Goal: Book appointment/travel/reservation

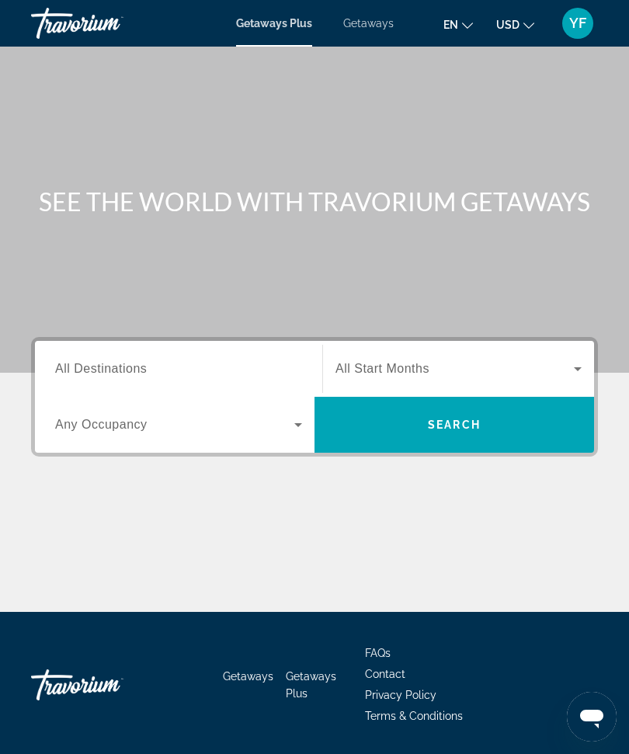
click at [465, 361] on span "Search widget" at bounding box center [455, 369] width 239 height 19
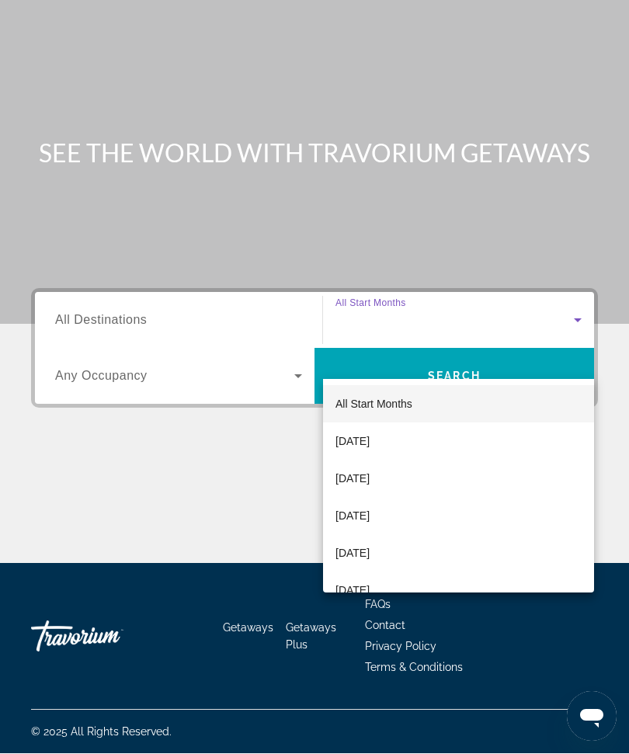
scroll to position [52, 0]
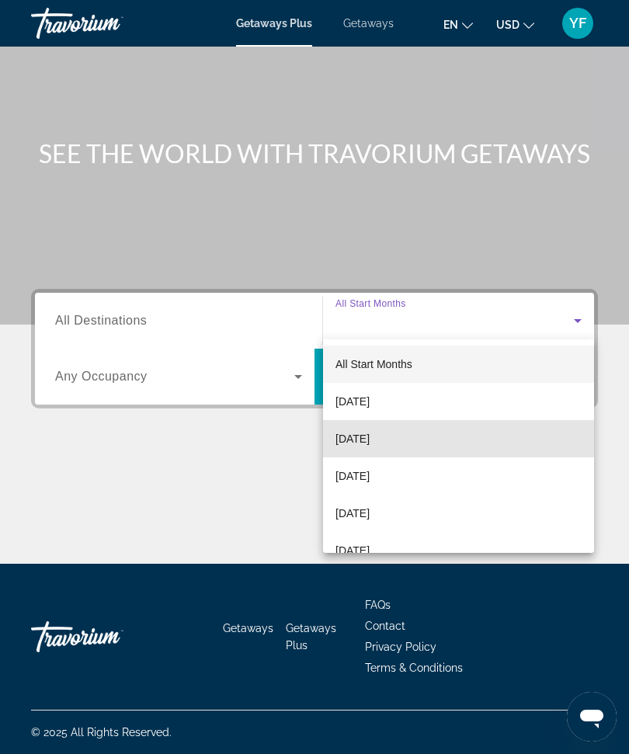
click at [416, 430] on mat-option "[DATE]" at bounding box center [458, 438] width 271 height 37
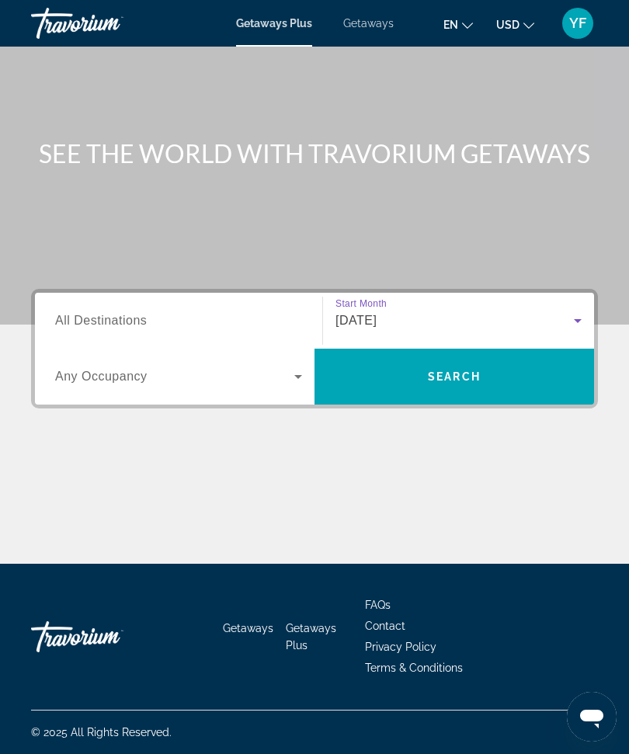
click at [267, 381] on span "Search widget" at bounding box center [174, 377] width 239 height 19
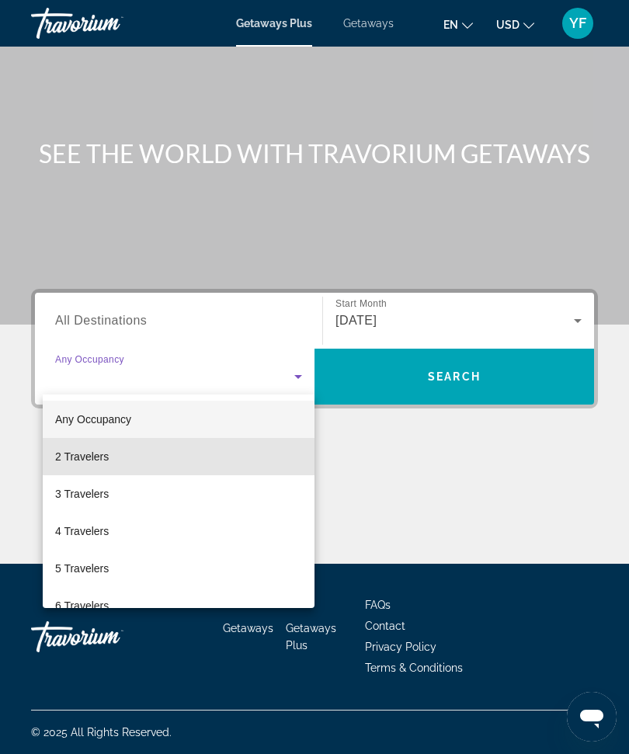
click at [234, 451] on mat-option "2 Travelers" at bounding box center [179, 456] width 272 height 37
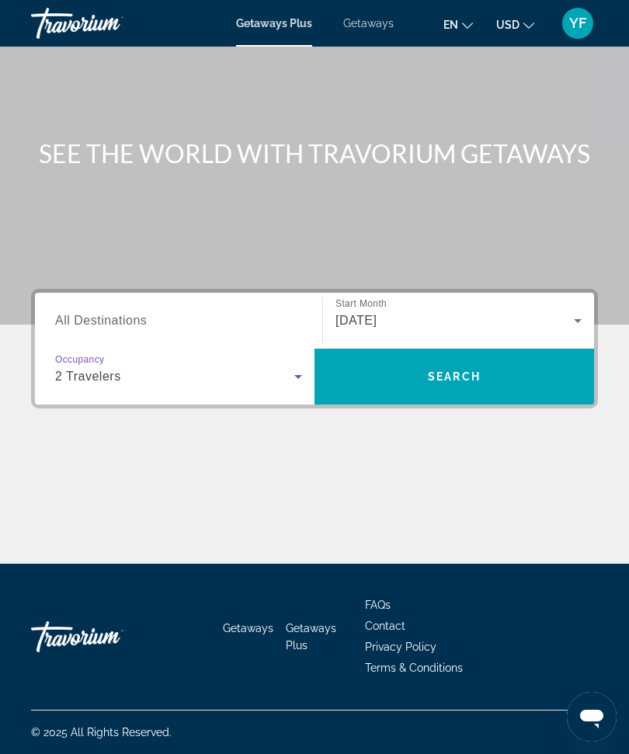
click at [270, 318] on input "Destination All Destinations" at bounding box center [178, 321] width 247 height 19
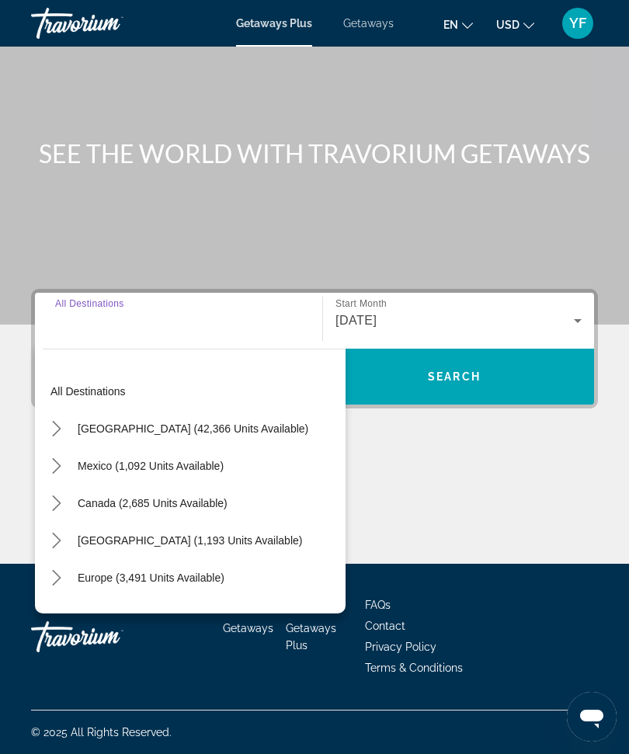
click at [258, 430] on span "[GEOGRAPHIC_DATA] (42,366 units available)" at bounding box center [193, 429] width 231 height 12
type input "**********"
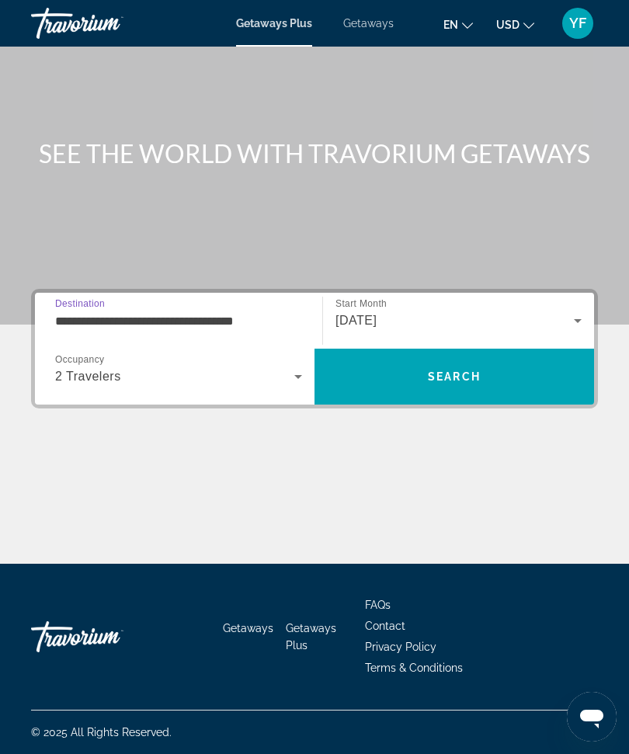
click at [480, 380] on span "Search" at bounding box center [455, 376] width 280 height 37
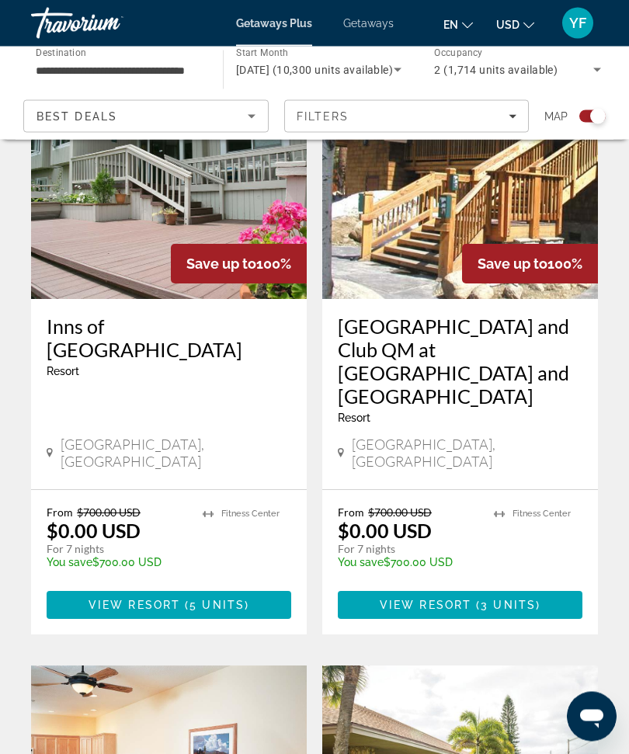
scroll to position [2739, 0]
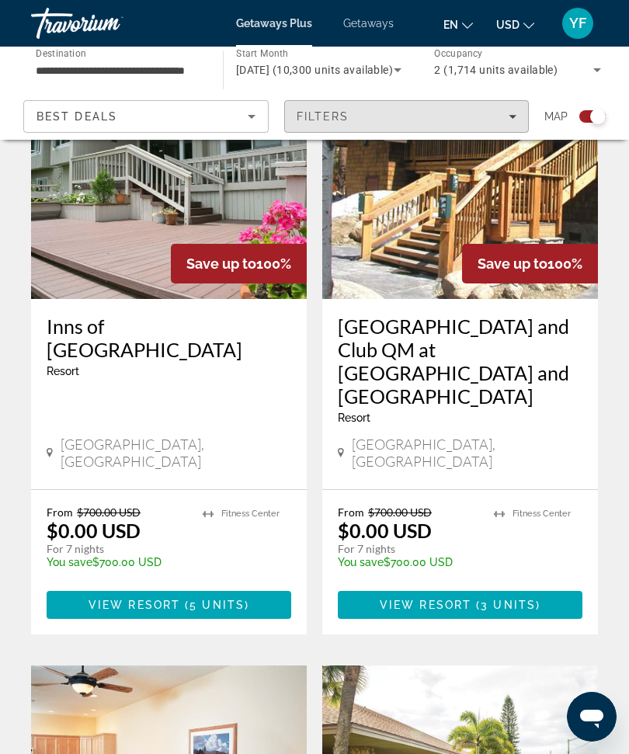
click at [454, 113] on div "Filters" at bounding box center [407, 116] width 221 height 12
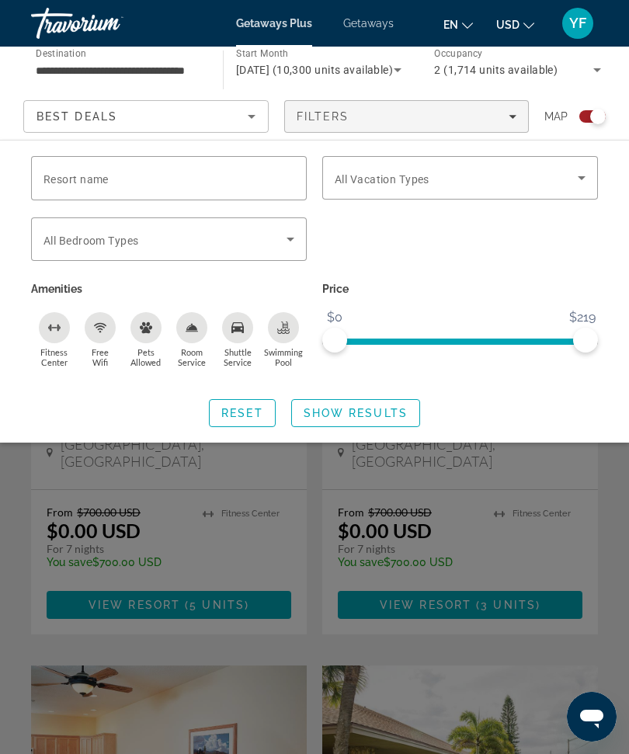
click at [498, 179] on span "Search widget" at bounding box center [456, 178] width 243 height 19
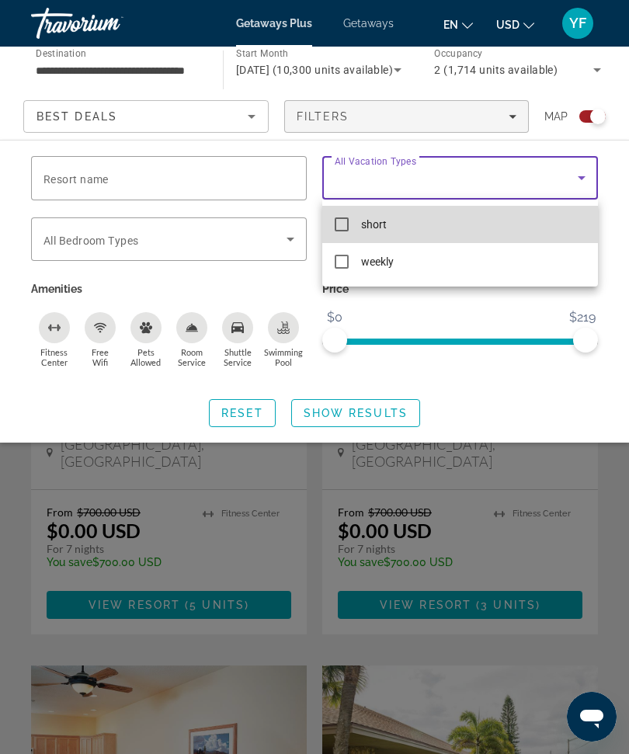
click at [442, 222] on mat-option "short" at bounding box center [460, 224] width 276 height 37
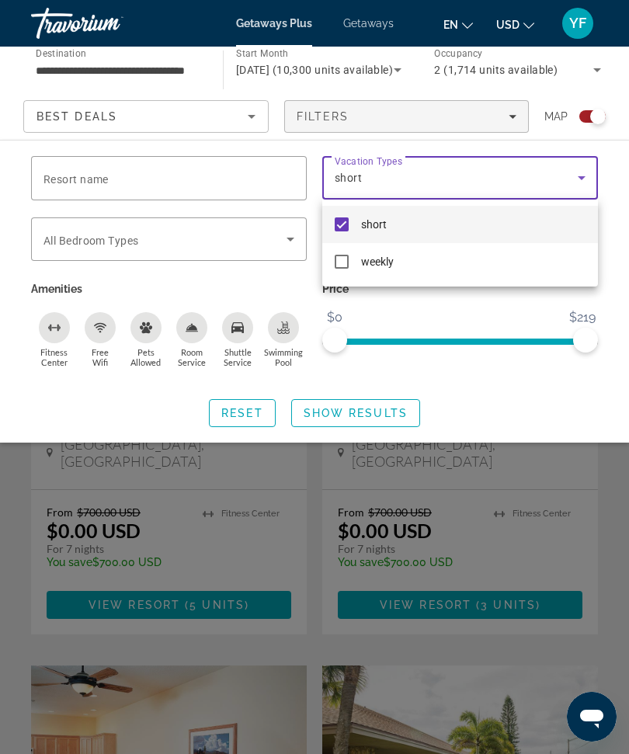
click at [384, 407] on div at bounding box center [314, 377] width 629 height 754
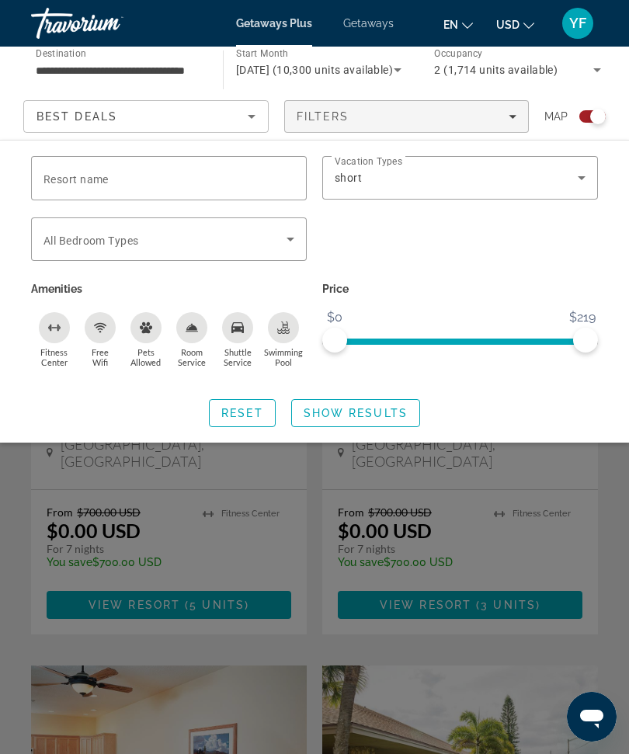
click at [382, 400] on span "Search widget" at bounding box center [355, 413] width 127 height 37
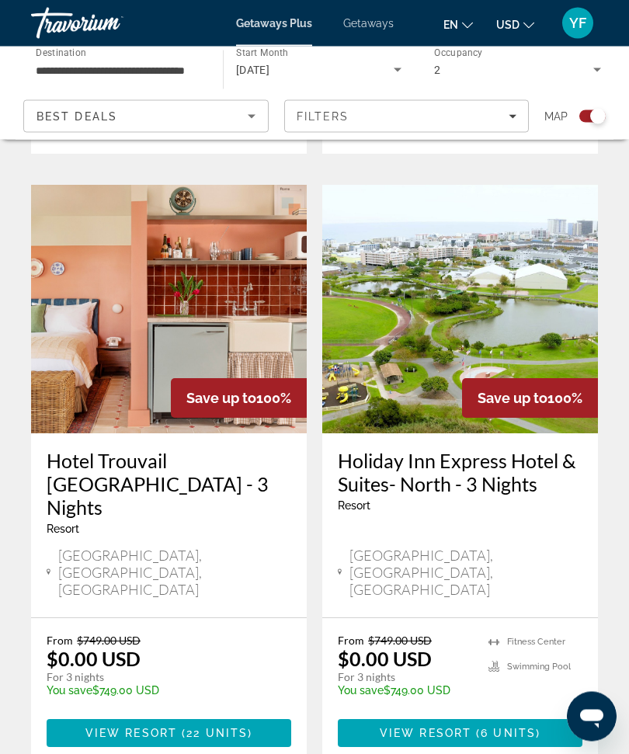
scroll to position [2799, 0]
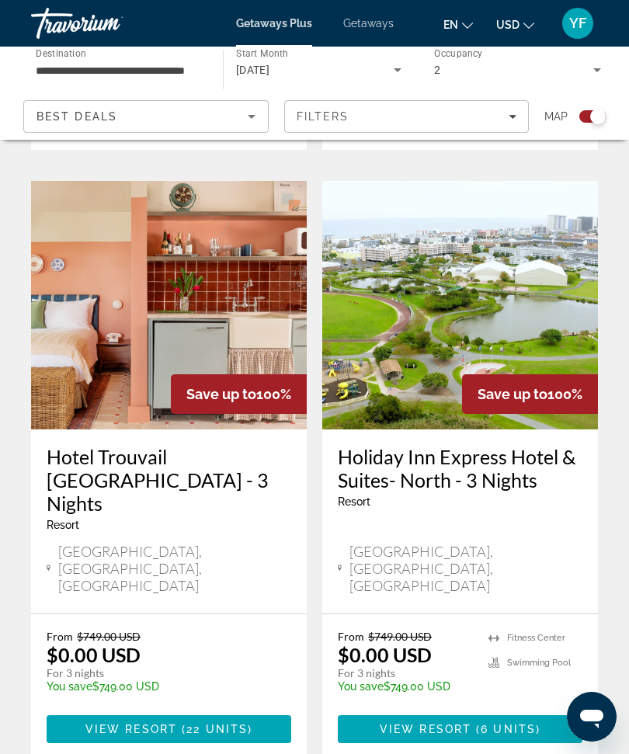
click at [542, 711] on span "Main content" at bounding box center [460, 729] width 245 height 37
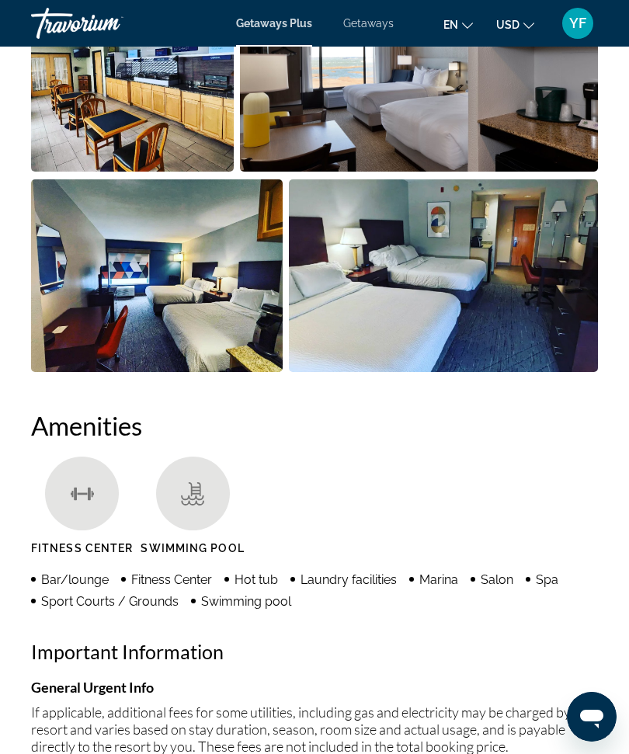
scroll to position [1343, 0]
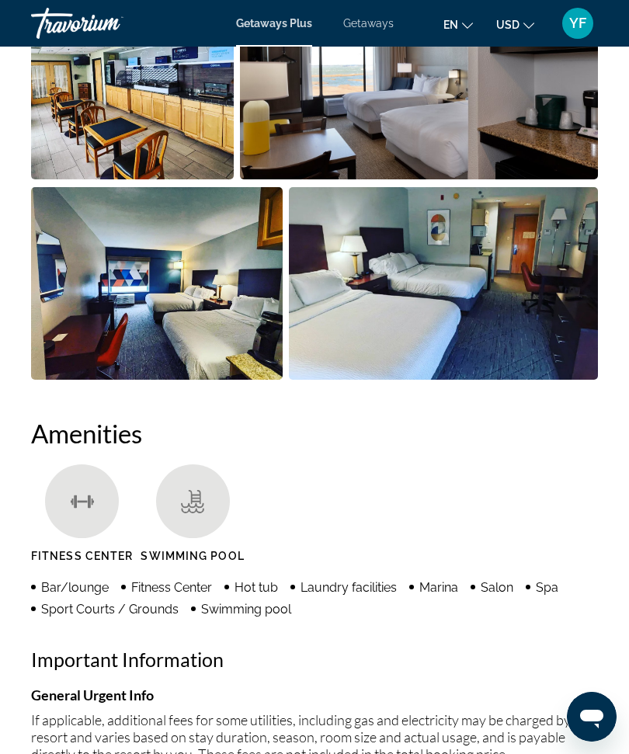
click at [375, 27] on span "Getaways" at bounding box center [368, 23] width 51 height 12
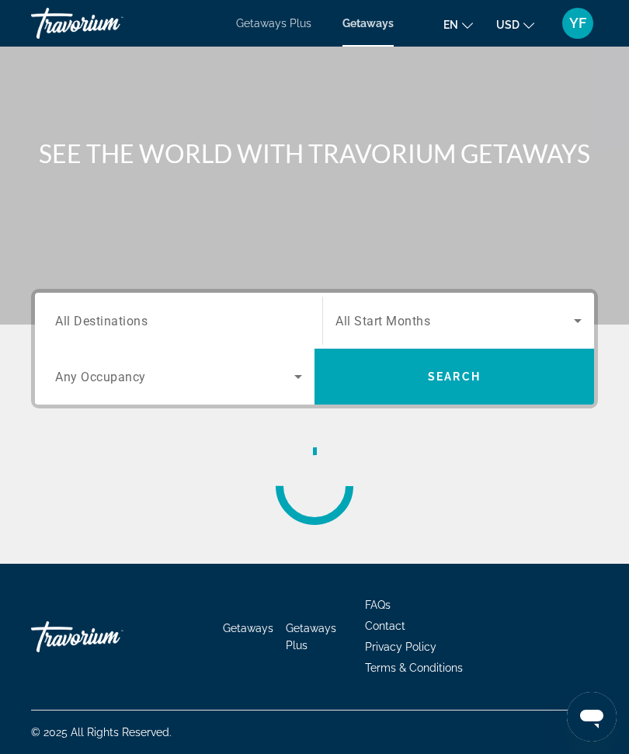
scroll to position [52, 0]
click at [506, 314] on span "Search widget" at bounding box center [455, 321] width 239 height 19
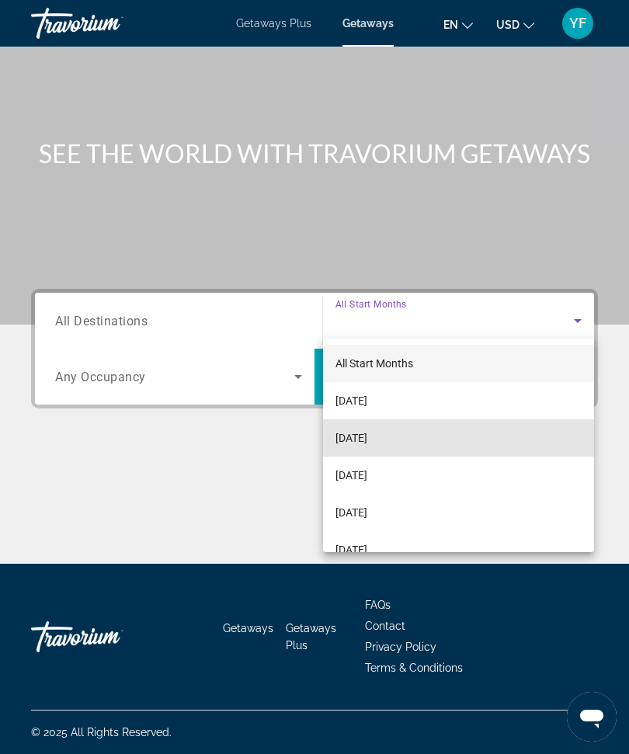
click at [368, 441] on span "[DATE]" at bounding box center [352, 438] width 32 height 19
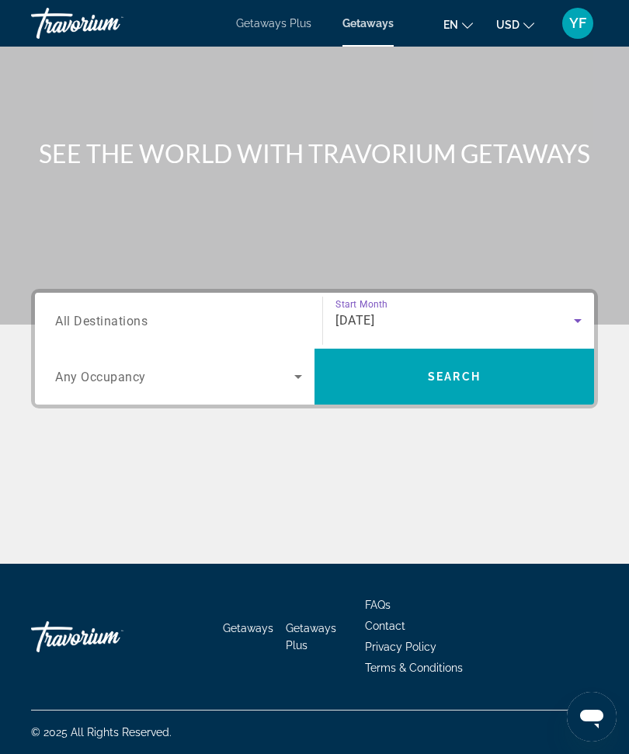
click at [487, 372] on span "Search" at bounding box center [455, 376] width 280 height 37
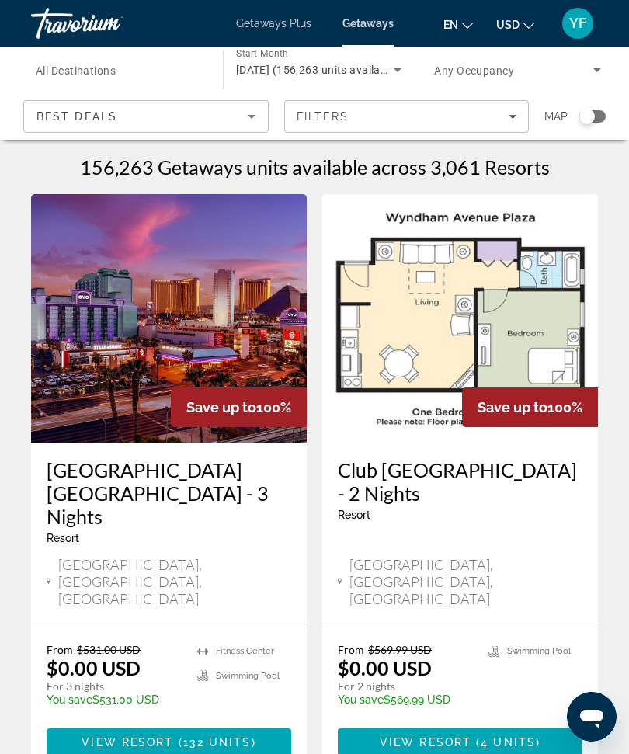
click at [514, 518] on div "Resort - This is an adults only resort" at bounding box center [460, 515] width 245 height 12
click at [463, 737] on span "View Resort" at bounding box center [426, 743] width 92 height 12
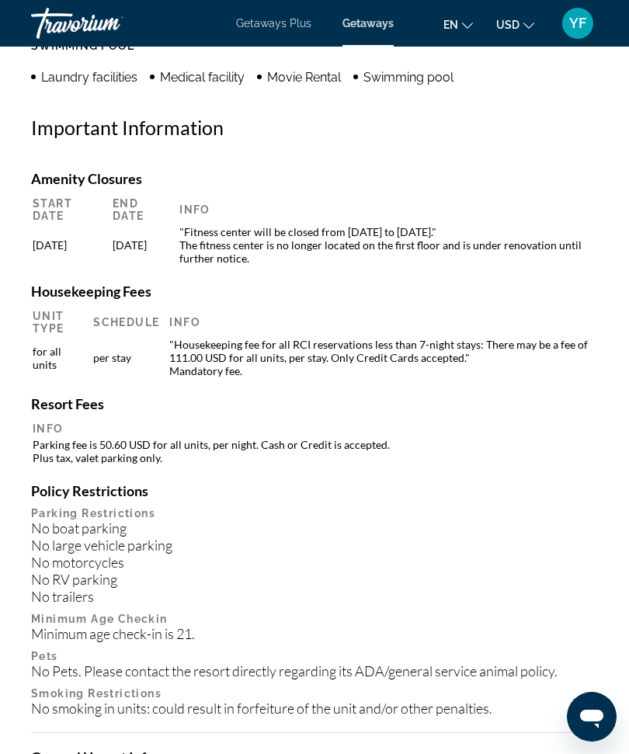
scroll to position [1877, 0]
